Goal: Information Seeking & Learning: Understand process/instructions

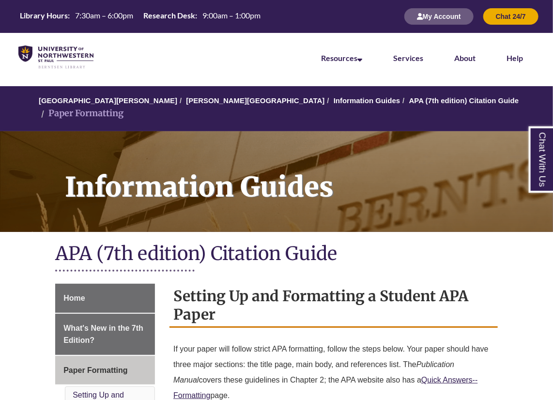
click at [269, 68] on nav "Resources Find Resources Library Search Databases & Articles Interlibrary Loan …" at bounding box center [276, 57] width 553 height 48
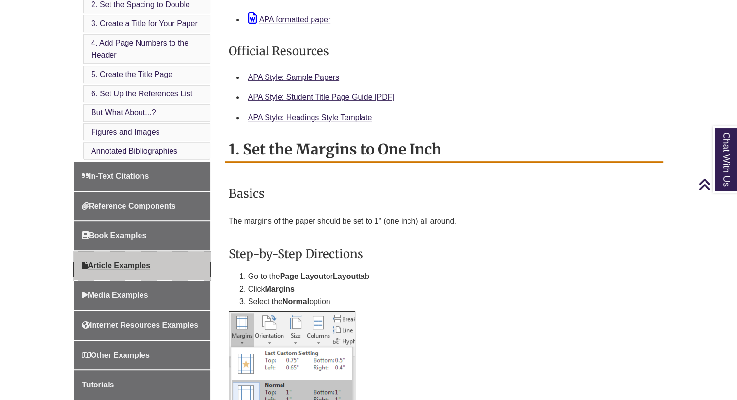
scroll to position [455, 0]
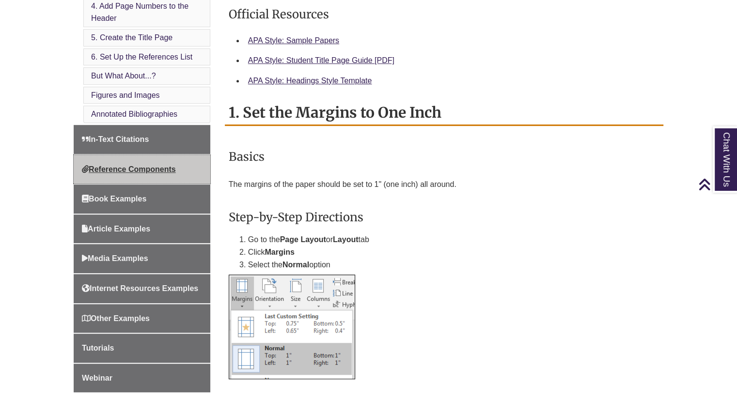
click at [109, 156] on link "Reference Components" at bounding box center [142, 169] width 137 height 29
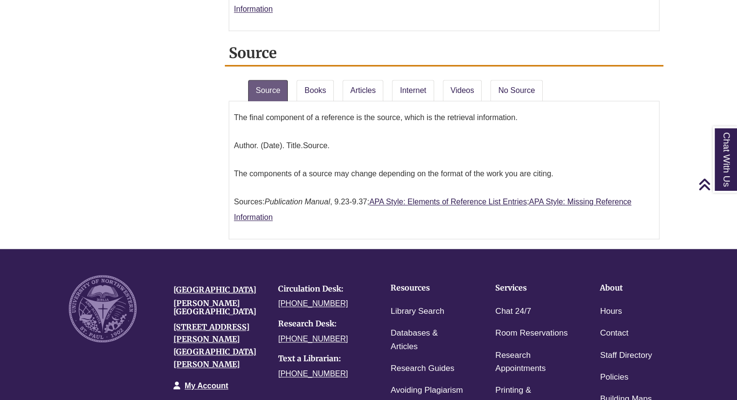
scroll to position [986, 0]
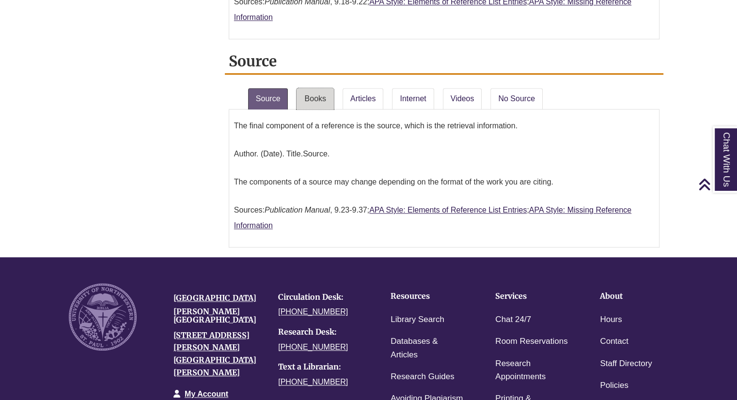
click at [314, 89] on link "Books" at bounding box center [315, 98] width 37 height 21
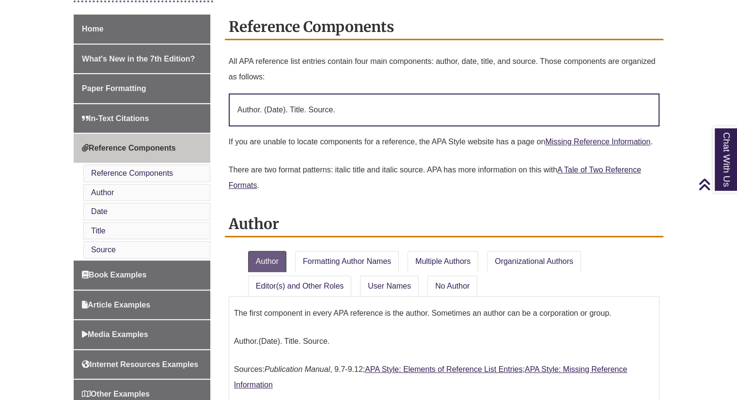
scroll to position [377, 0]
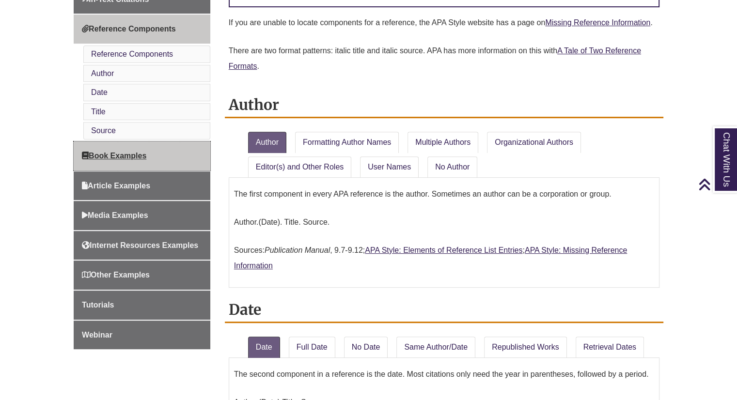
click at [103, 156] on span "Book Examples" at bounding box center [114, 156] width 64 height 8
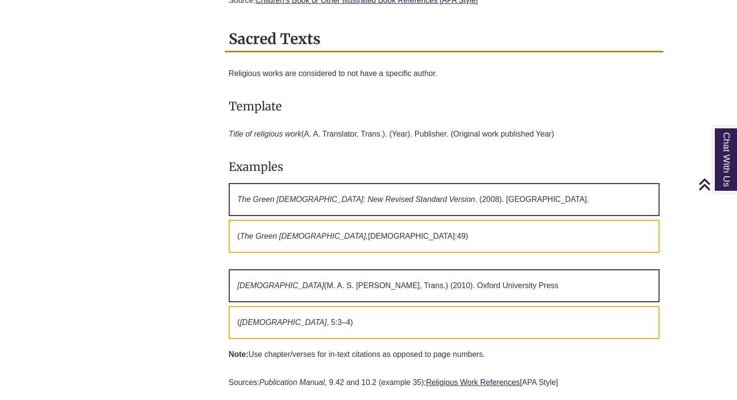
scroll to position [3753, 0]
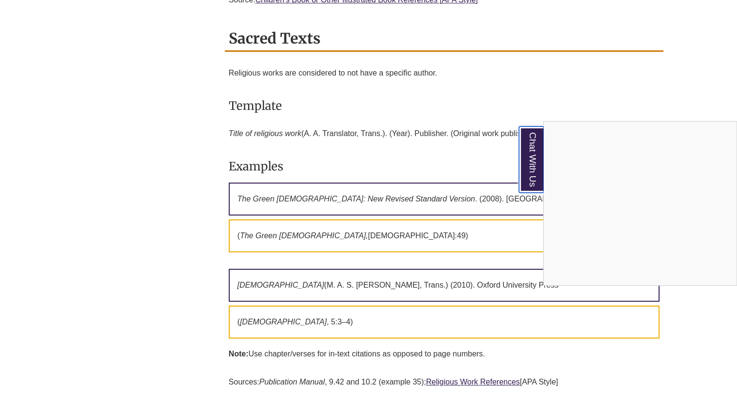
click at [527, 168] on link "Chat With Us" at bounding box center [531, 159] width 25 height 66
